Goal: Transaction & Acquisition: Book appointment/travel/reservation

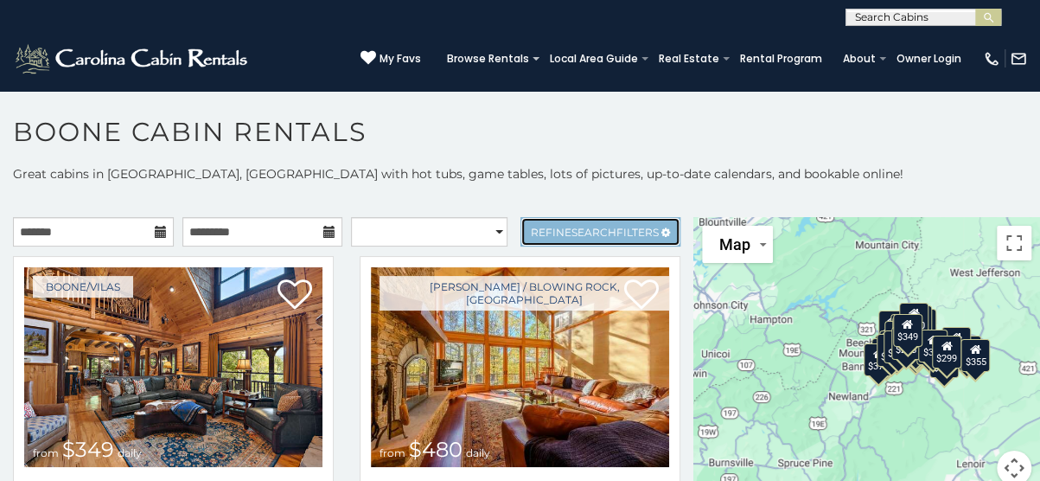
click at [571, 230] on span "Search" at bounding box center [593, 232] width 45 height 13
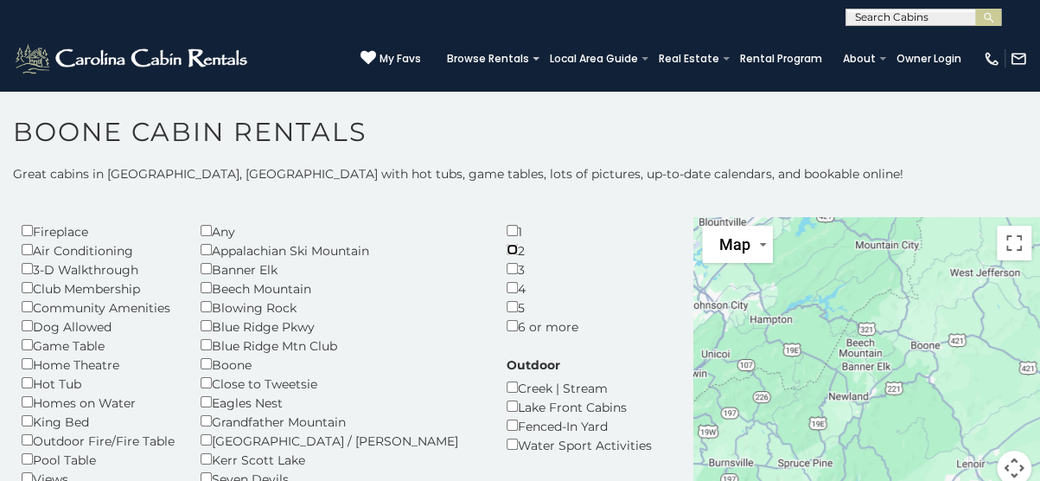
scroll to position [173, 0]
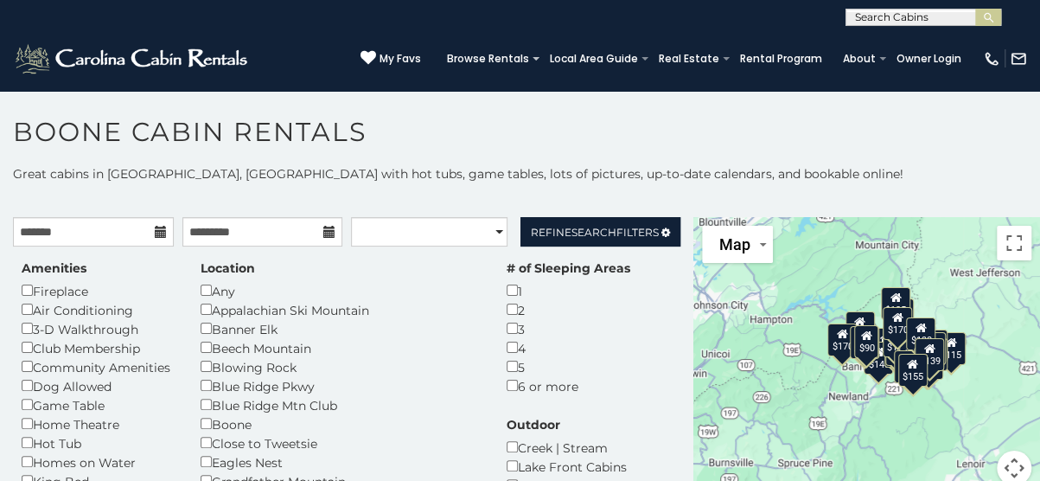
click at [156, 234] on icon at bounding box center [161, 232] width 12 height 12
click at [155, 228] on icon at bounding box center [161, 232] width 12 height 12
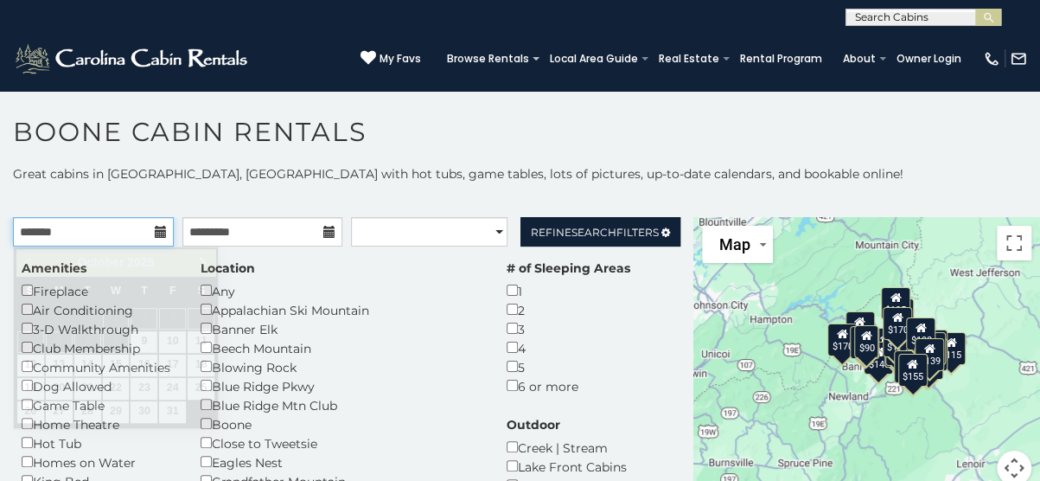
click at [83, 236] on input "text" at bounding box center [93, 231] width 161 height 29
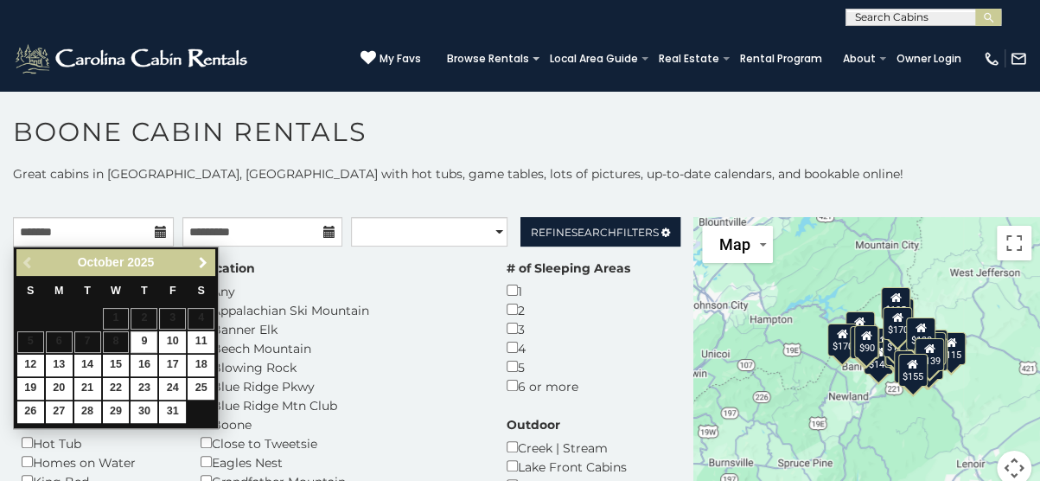
click at [202, 258] on span "Next" at bounding box center [203, 263] width 14 height 14
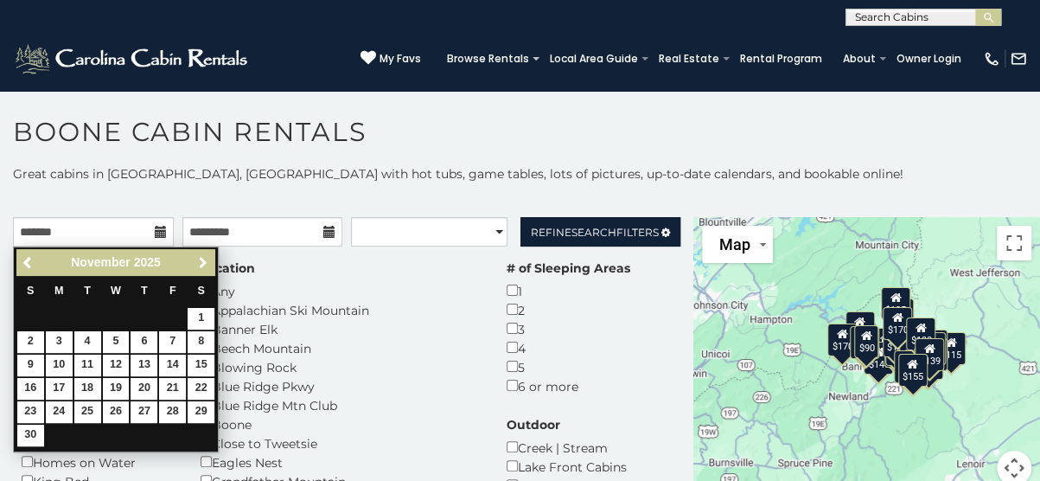
click at [202, 258] on span "Next" at bounding box center [203, 263] width 14 height 14
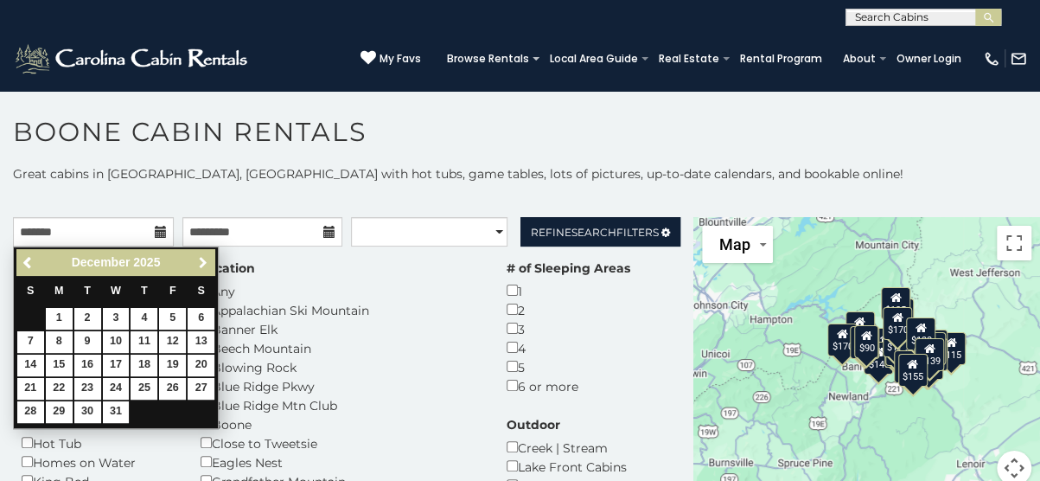
click at [202, 258] on span "Next" at bounding box center [203, 263] width 14 height 14
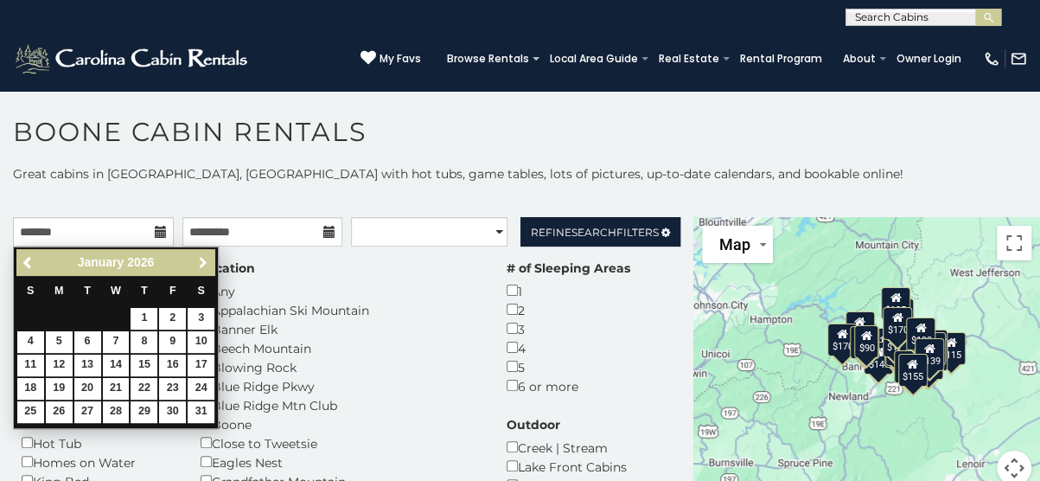
click at [202, 258] on span "Next" at bounding box center [203, 263] width 14 height 14
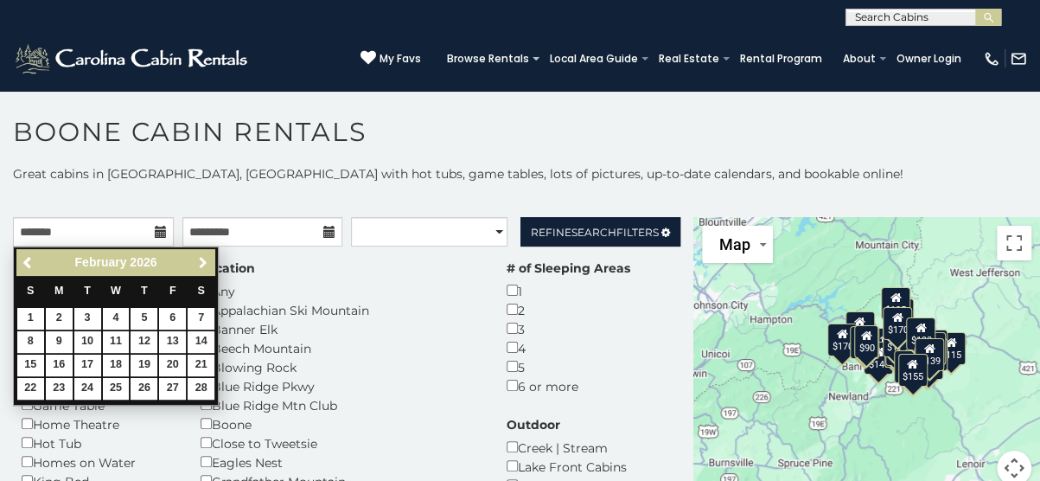
click at [202, 258] on span "Next" at bounding box center [203, 263] width 14 height 14
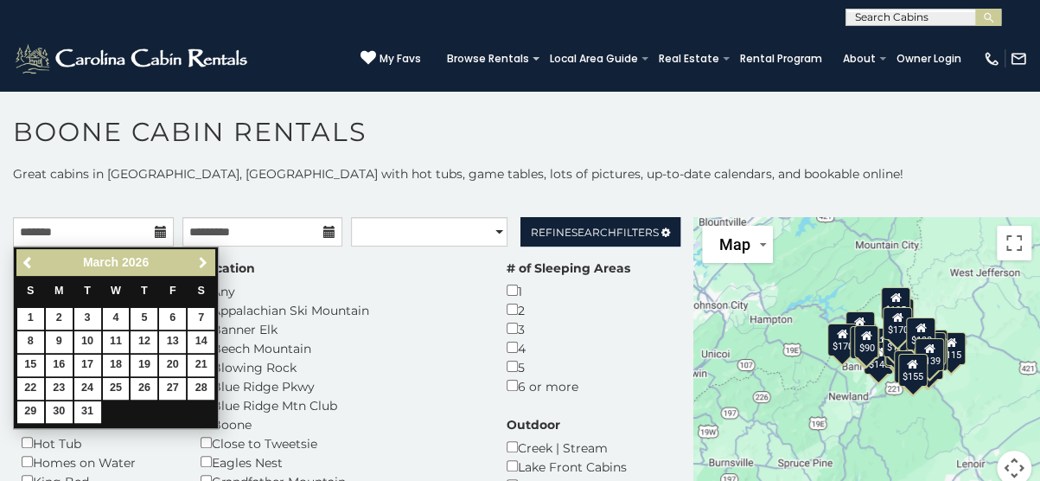
click at [202, 258] on span "Next" at bounding box center [203, 263] width 14 height 14
click at [114, 407] on link "29" at bounding box center [116, 412] width 27 height 22
type input "**********"
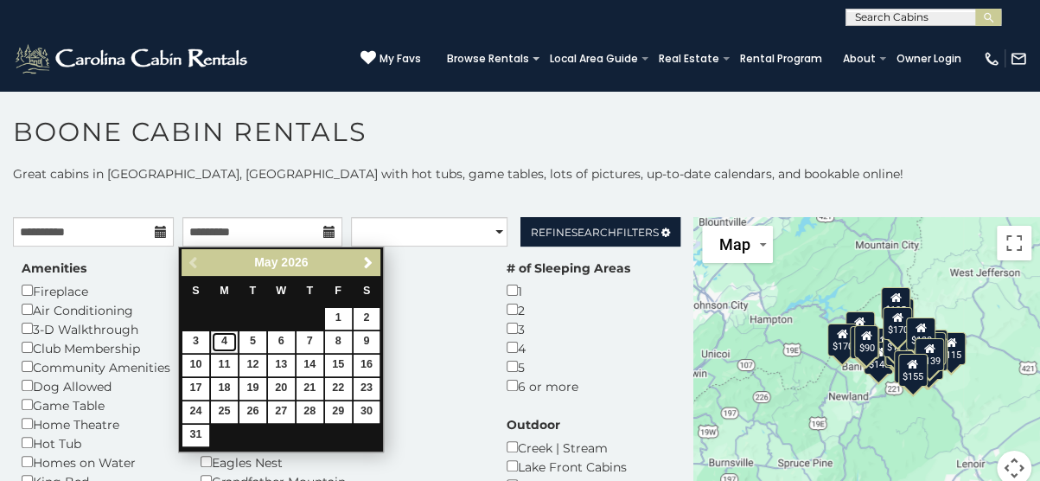
click at [226, 337] on link "4" at bounding box center [224, 342] width 27 height 22
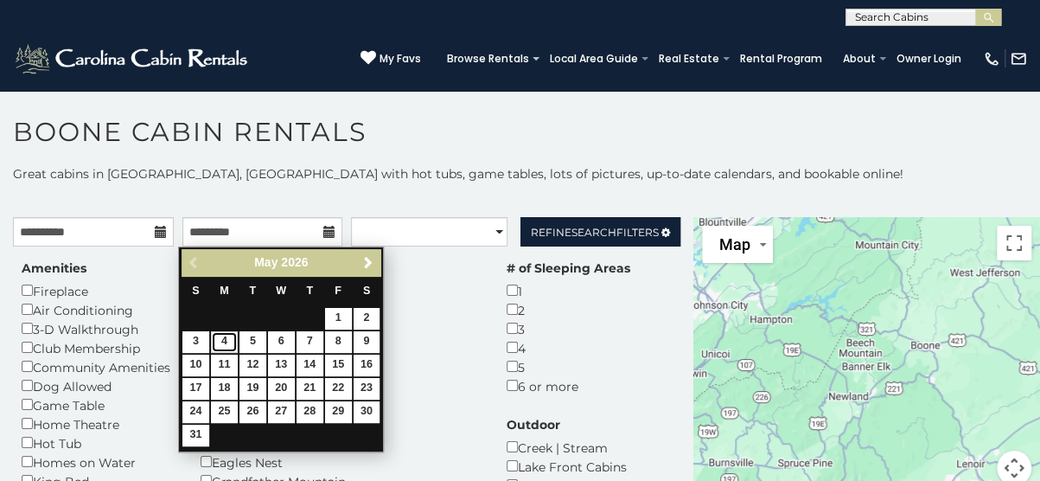
type input "**********"
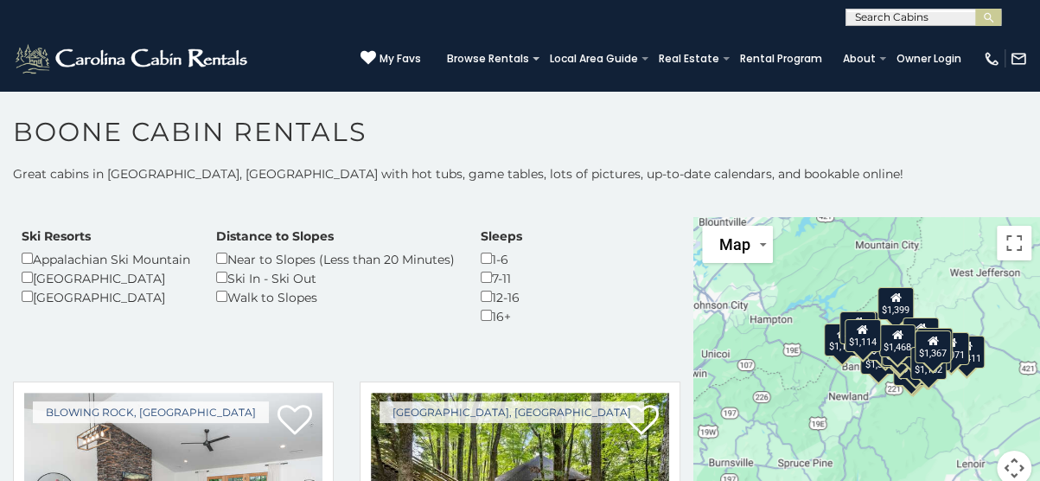
scroll to position [519, 0]
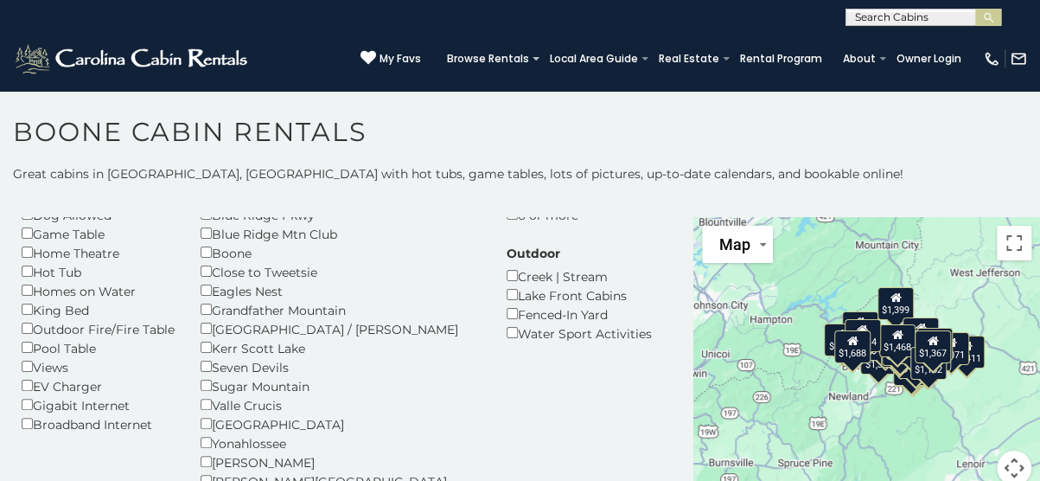
scroll to position [173, 0]
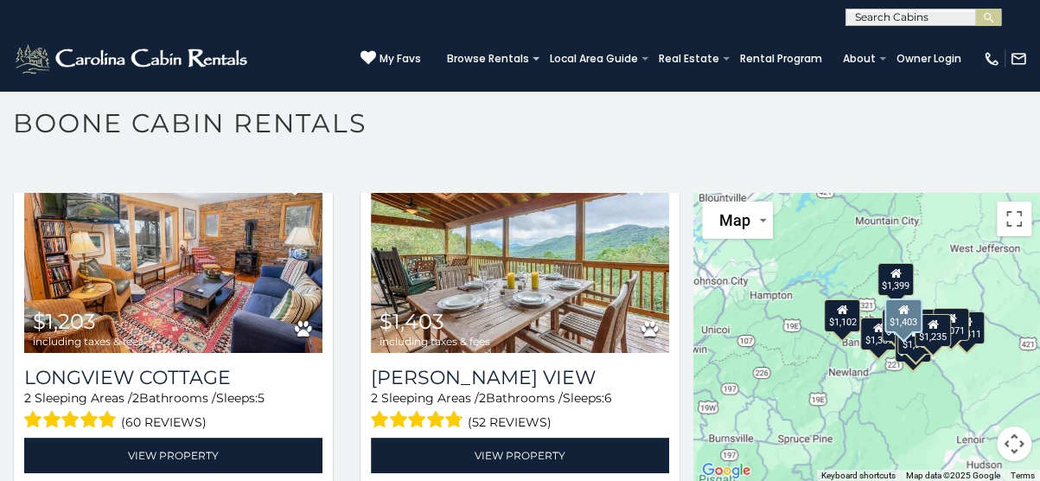
scroll to position [621, 0]
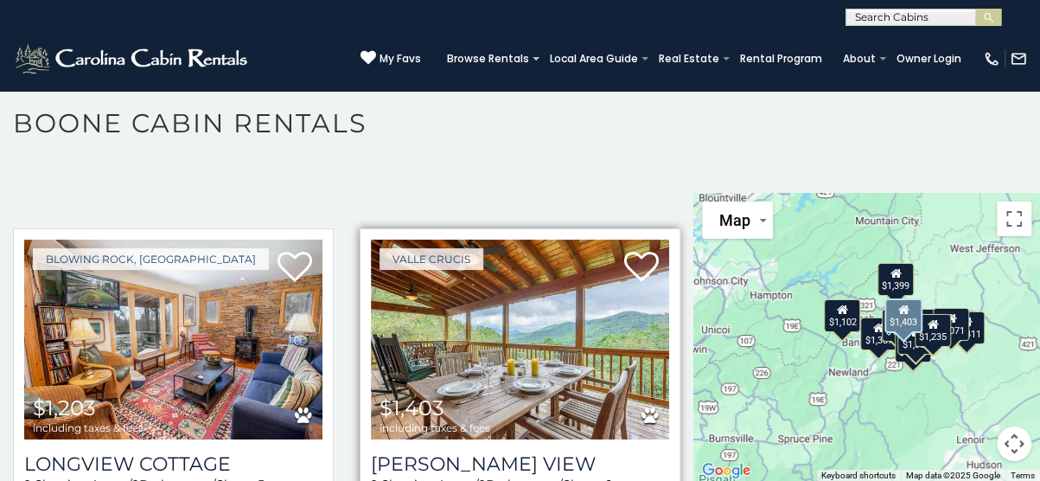
click at [489, 380] on img at bounding box center [520, 339] width 298 height 200
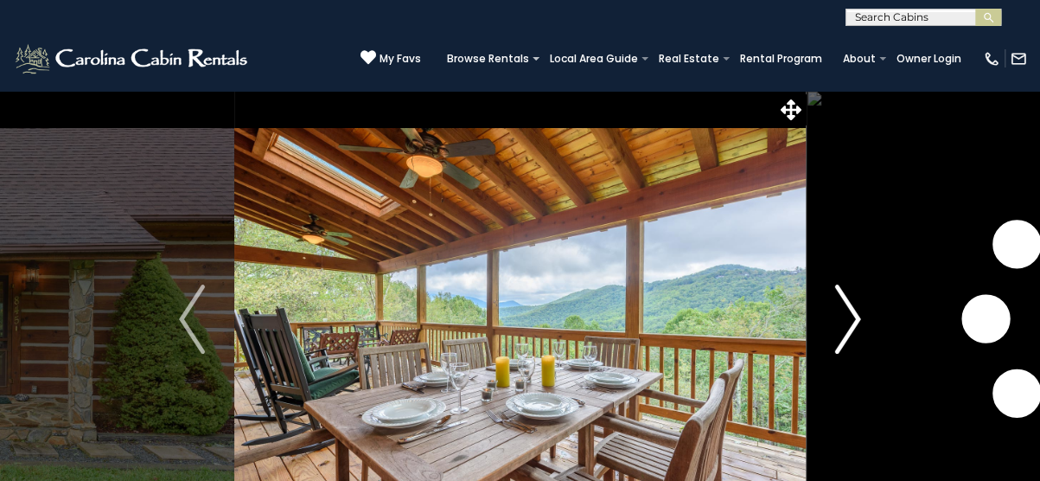
click at [856, 314] on img "Next" at bounding box center [848, 318] width 26 height 69
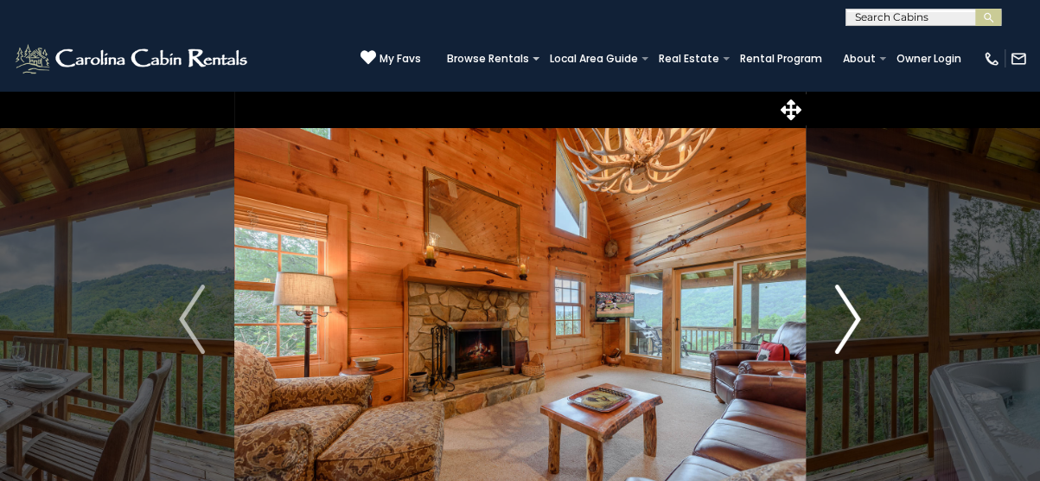
click at [852, 314] on img "Next" at bounding box center [848, 318] width 26 height 69
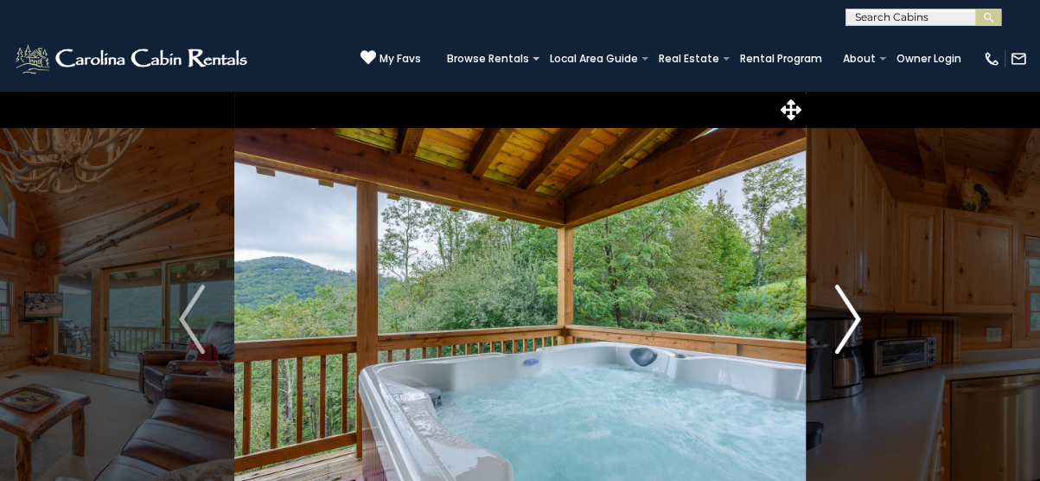
click at [852, 314] on img "Next" at bounding box center [848, 318] width 26 height 69
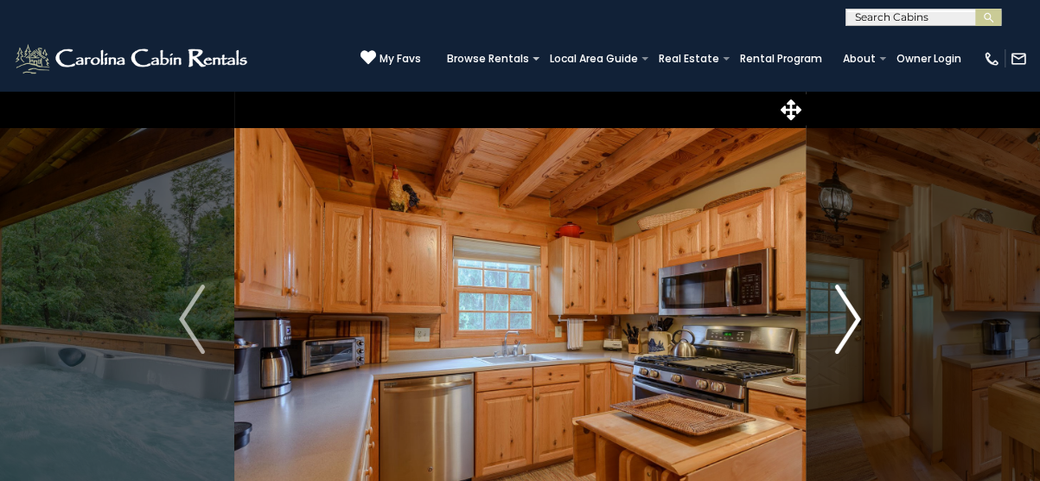
click at [852, 314] on img "Next" at bounding box center [848, 318] width 26 height 69
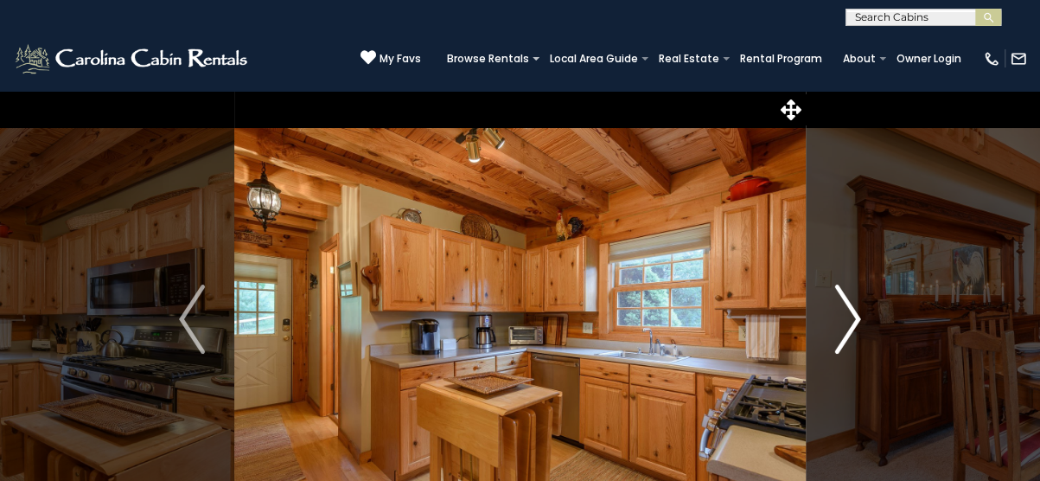
click at [852, 314] on img "Next" at bounding box center [848, 318] width 26 height 69
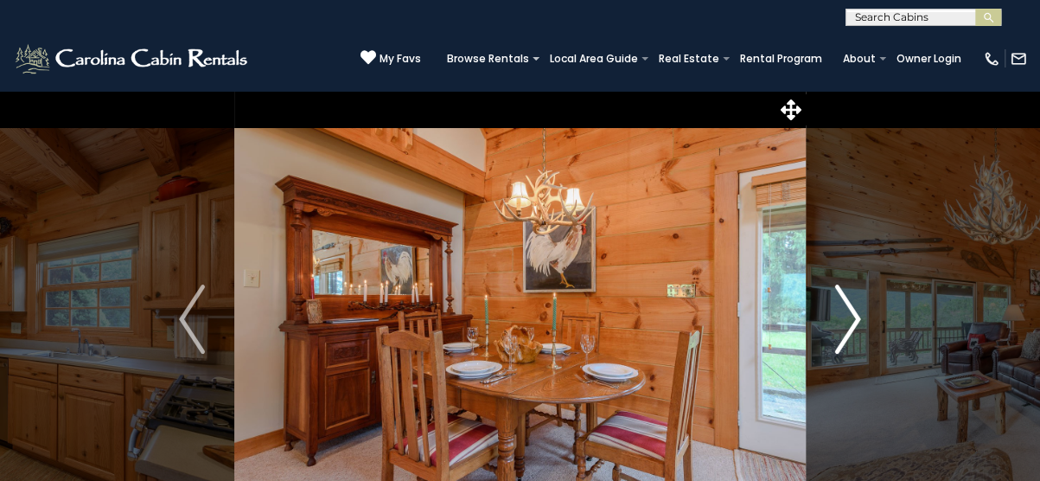
click at [852, 314] on img "Next" at bounding box center [848, 318] width 26 height 69
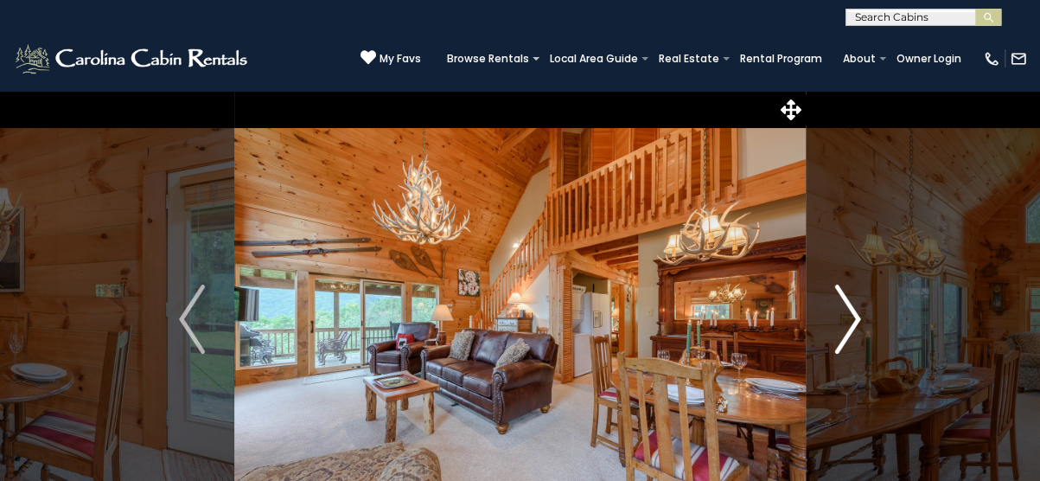
click at [852, 314] on img "Next" at bounding box center [848, 318] width 26 height 69
